Goal: Information Seeking & Learning: Learn about a topic

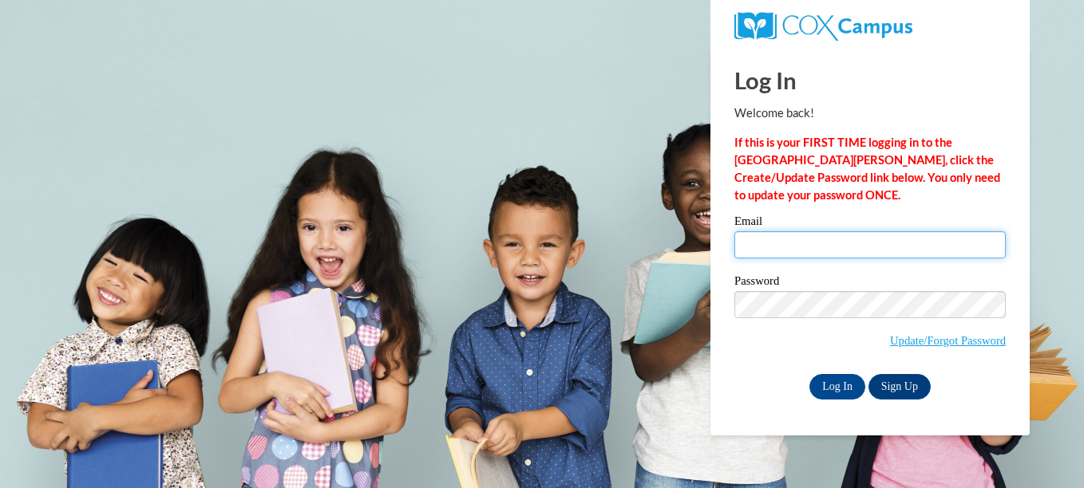
click at [841, 243] on input "Email" at bounding box center [869, 244] width 271 height 27
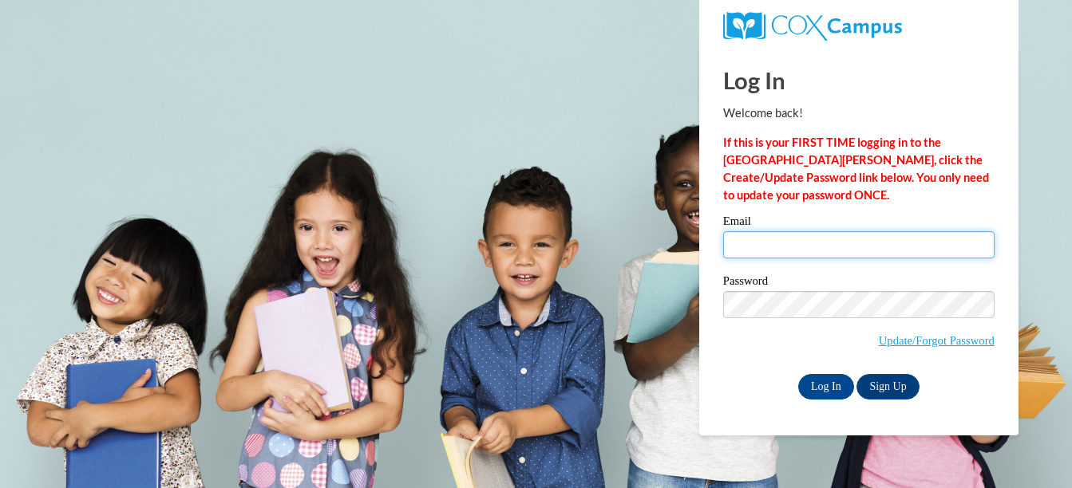
type input "jasminem@ymcaatlanta.org"
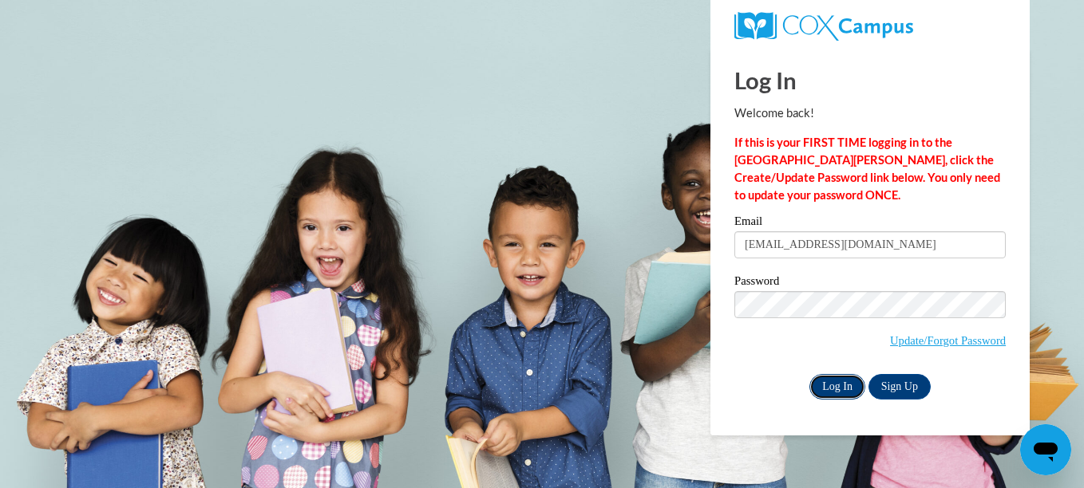
click at [828, 381] on input "Log In" at bounding box center [837, 387] width 56 height 26
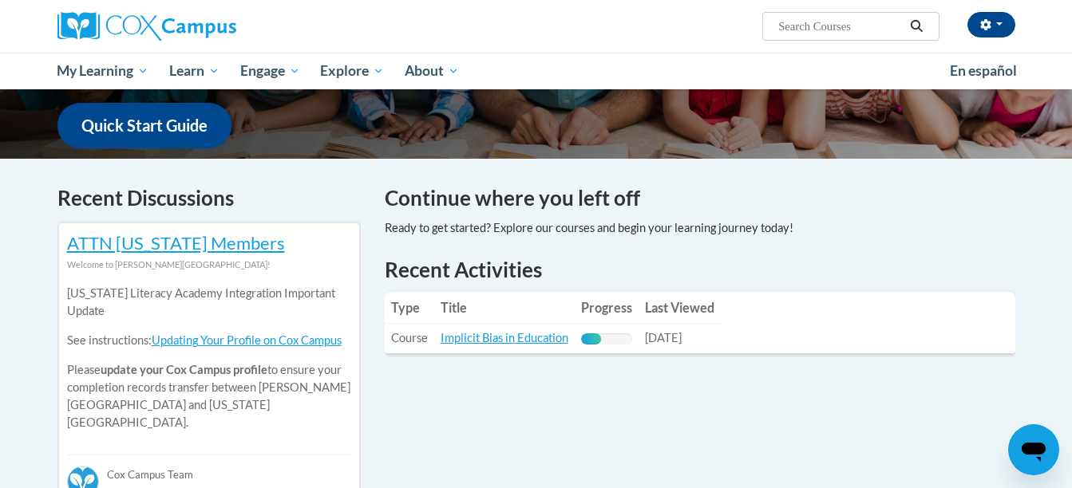
scroll to position [427, 0]
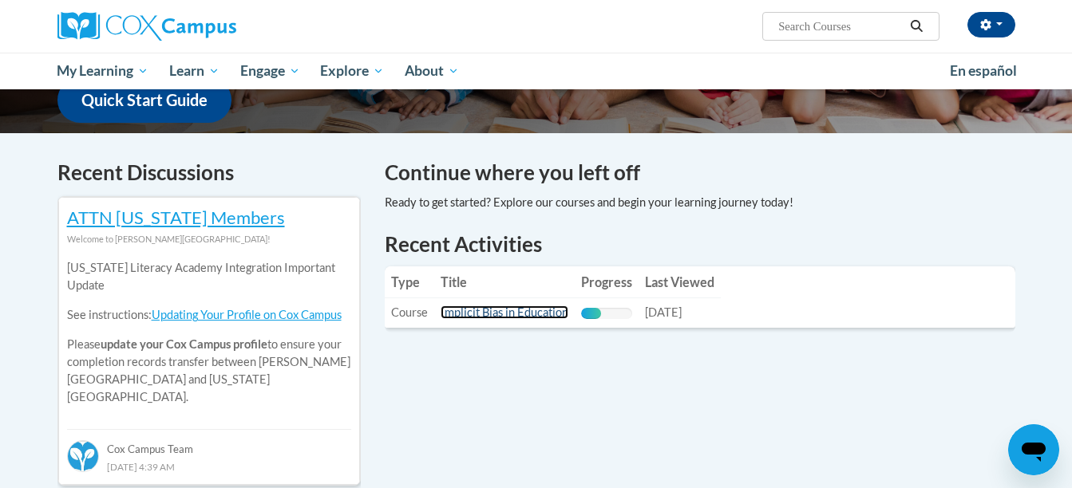
click at [504, 312] on link "Implicit Bias in Education" at bounding box center [505, 313] width 128 height 14
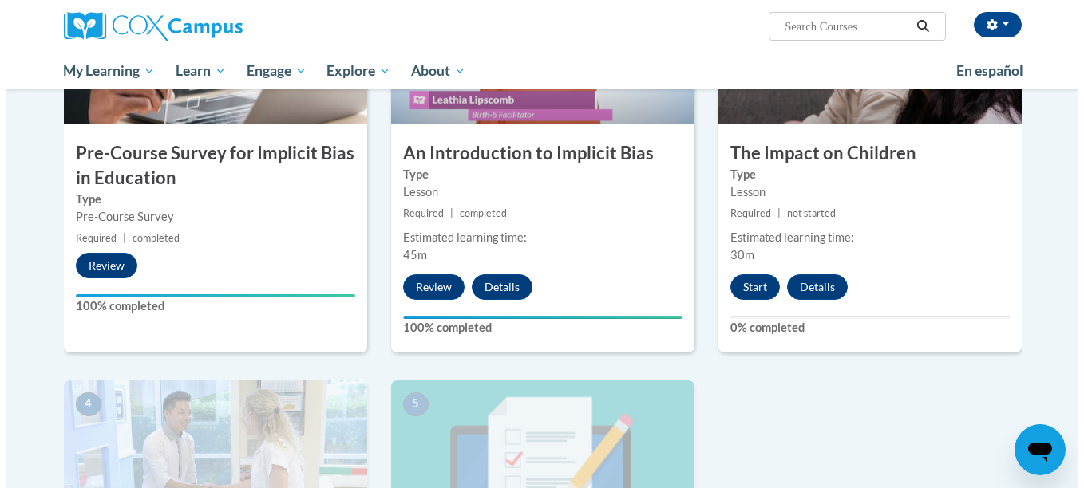
scroll to position [473, 0]
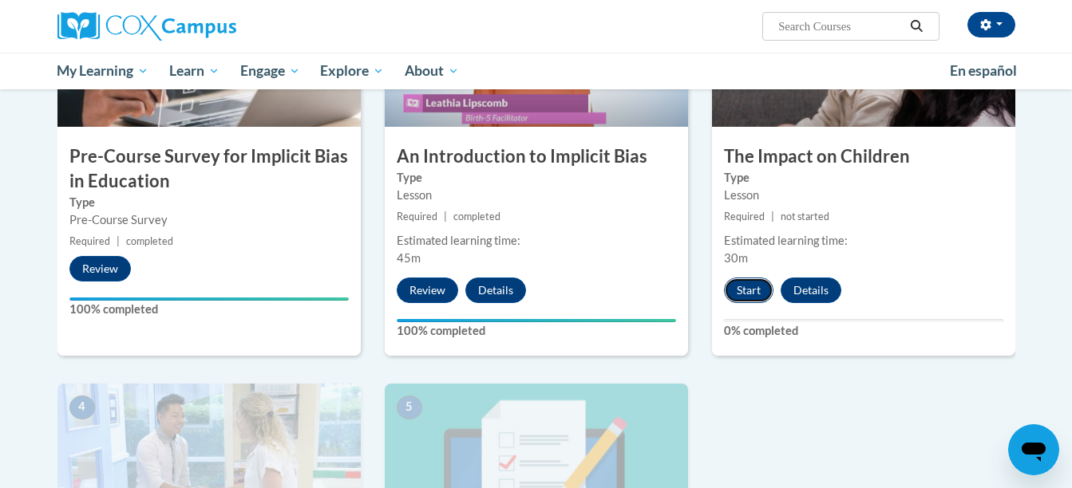
click at [756, 291] on button "Start" at bounding box center [748, 291] width 49 height 26
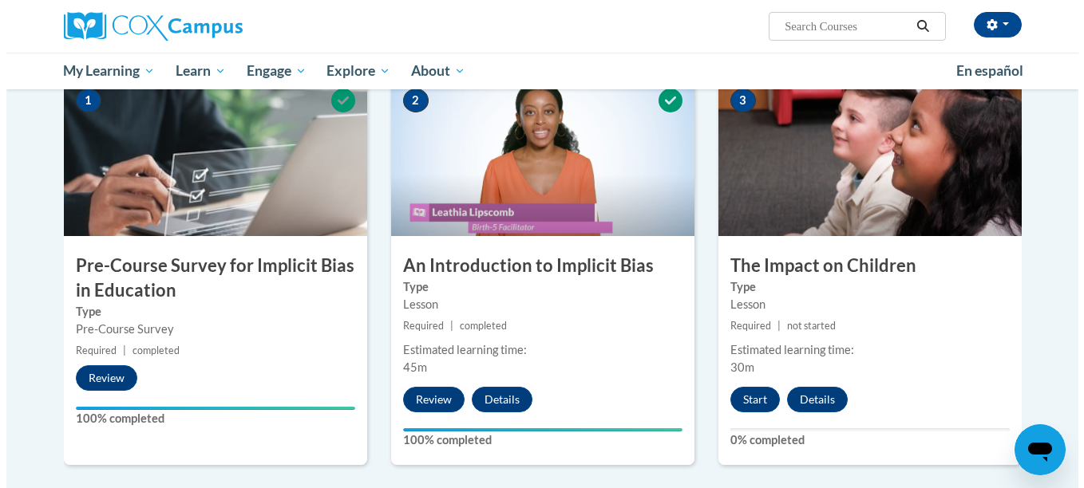
scroll to position [367, 0]
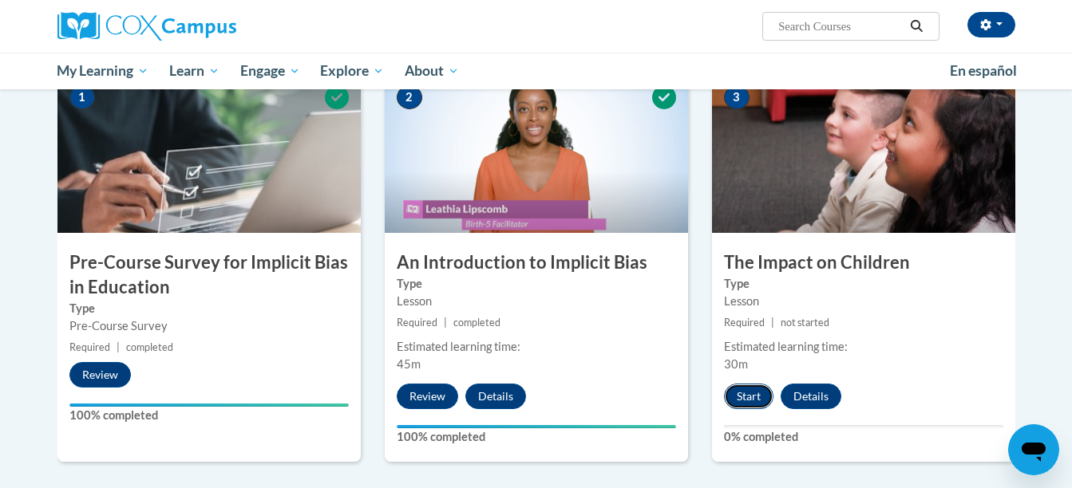
click at [750, 393] on button "Start" at bounding box center [748, 397] width 49 height 26
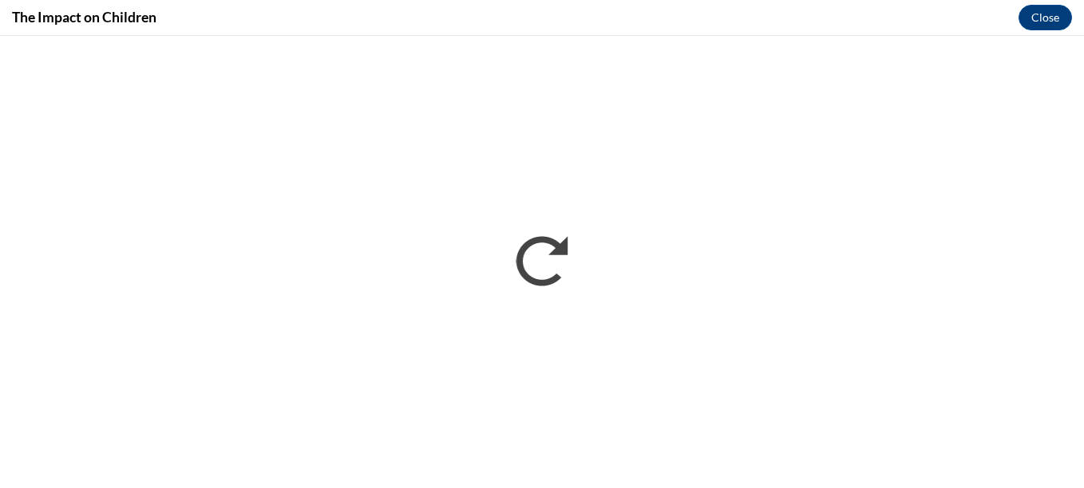
scroll to position [0, 0]
